Goal: Find specific page/section: Find specific page/section

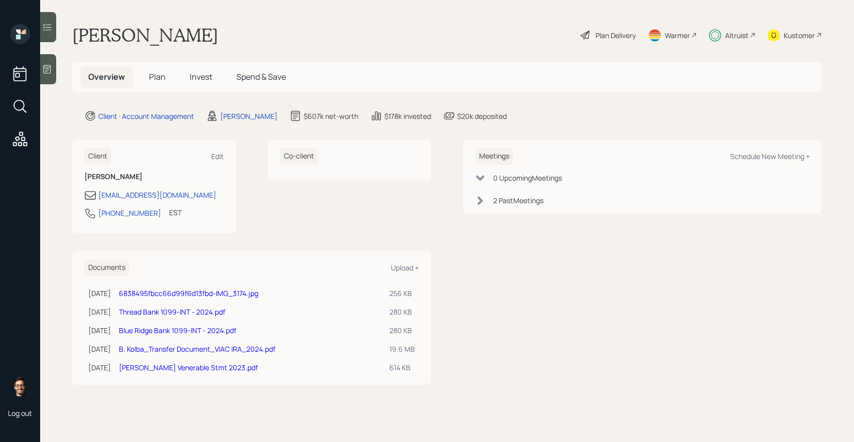
click at [52, 33] on div at bounding box center [48, 27] width 16 height 30
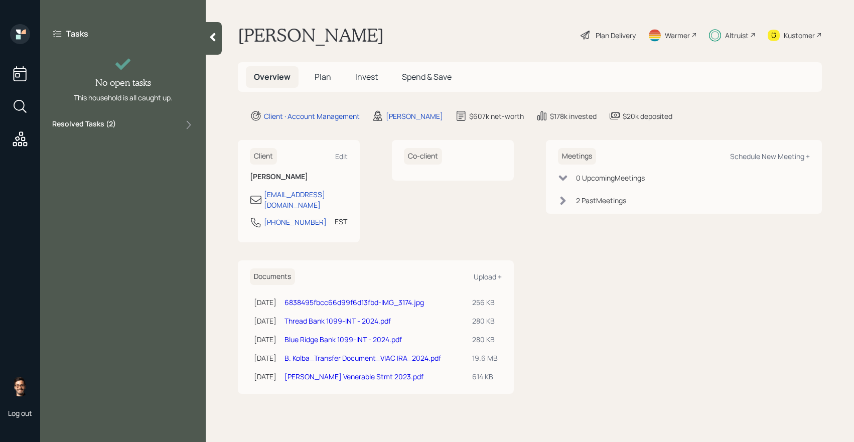
click at [105, 113] on div "Tasks No open tasks This household is all caught up. Resolved Tasks ( 2 )" at bounding box center [123, 79] width 166 height 111
click at [103, 121] on label "Resolved Tasks ( 2 )" at bounding box center [84, 125] width 64 height 12
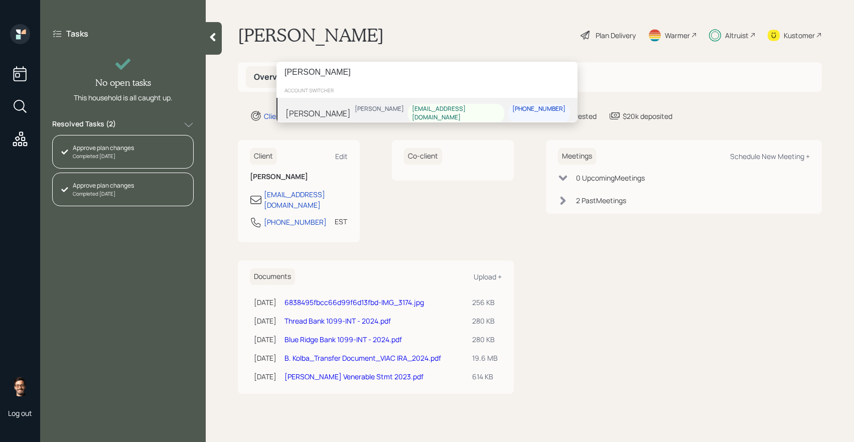
type input "[PERSON_NAME]"
